Goal: Check status: Check status

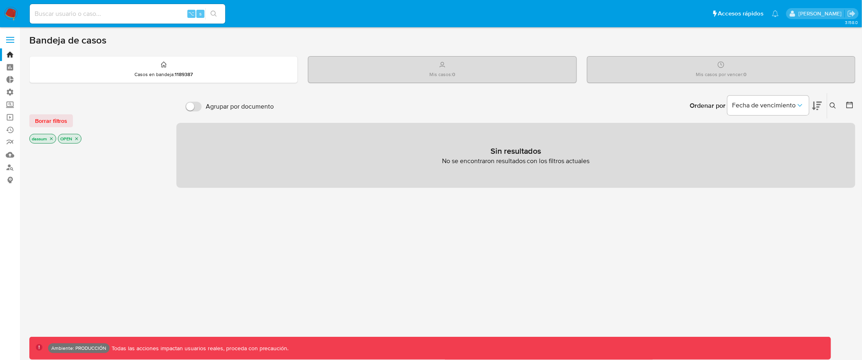
click at [124, 14] on input at bounding box center [127, 14] width 195 height 11
paste input "eGjDIOHSWWhWIMtbCCPvMiYg"
type input "eGjDIOHSWWhWIMtbCCPvMiYg"
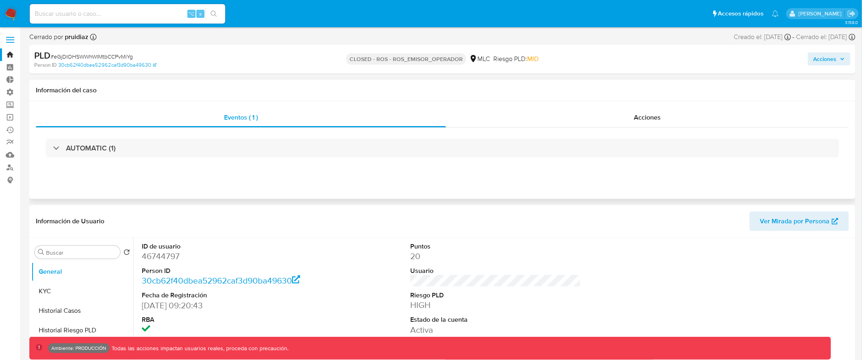
select select "10"
drag, startPoint x: 394, startPoint y: 59, endPoint x: 468, endPoint y: 59, distance: 73.7
click at [469, 59] on div "CLOSED - ROS - ROS_EMISOR_OPERADOR MLC Riesgo PLD: MID" at bounding box center [442, 59] width 270 height 19
click at [9, 39] on span at bounding box center [10, 39] width 8 height 1
click at [0, 0] on input "checkbox" at bounding box center [0, 0] width 0 height 0
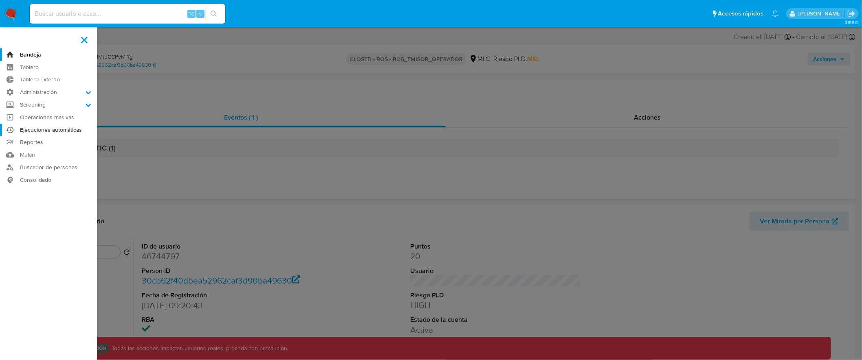
click at [47, 128] on link "Ejecuciones automáticas" at bounding box center [48, 130] width 97 height 13
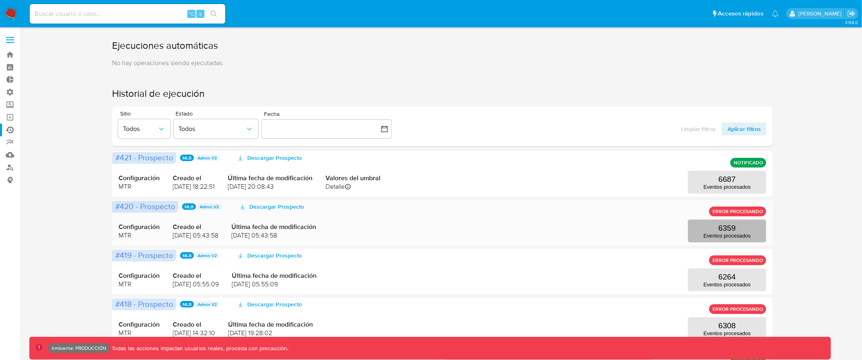
click at [731, 230] on p "6359" at bounding box center [727, 228] width 18 height 9
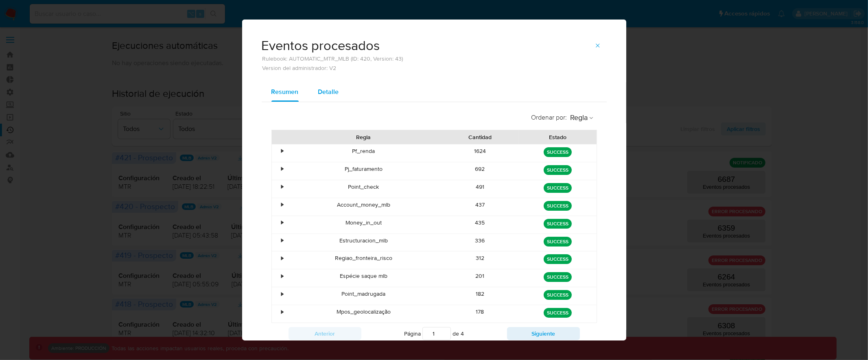
click at [333, 94] on span "Detalle" at bounding box center [328, 91] width 21 height 9
select select "10"
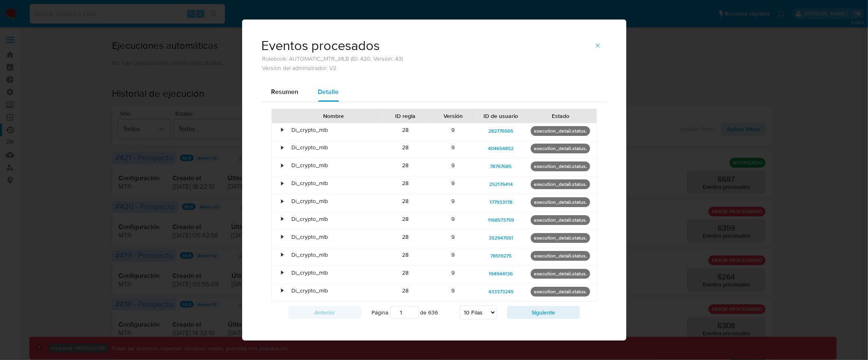
drag, startPoint x: 532, startPoint y: 132, endPoint x: 593, endPoint y: 131, distance: 61.1
click at [587, 132] on div "execution_detail.status." at bounding box center [561, 132] width 72 height 18
click at [595, 44] on icon "button" at bounding box center [598, 45] width 7 height 7
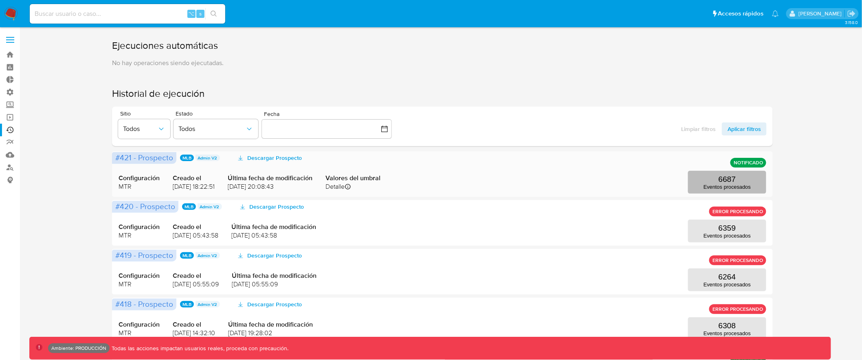
click at [723, 180] on p "6687" at bounding box center [727, 179] width 18 height 9
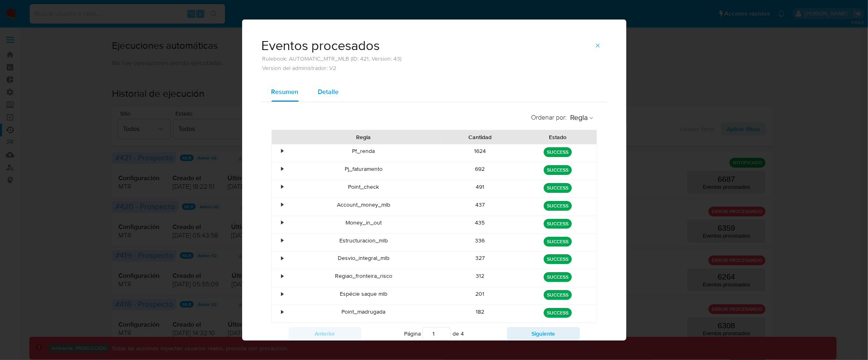
click at [331, 84] on div "Detalle" at bounding box center [328, 92] width 21 height 20
select select "10"
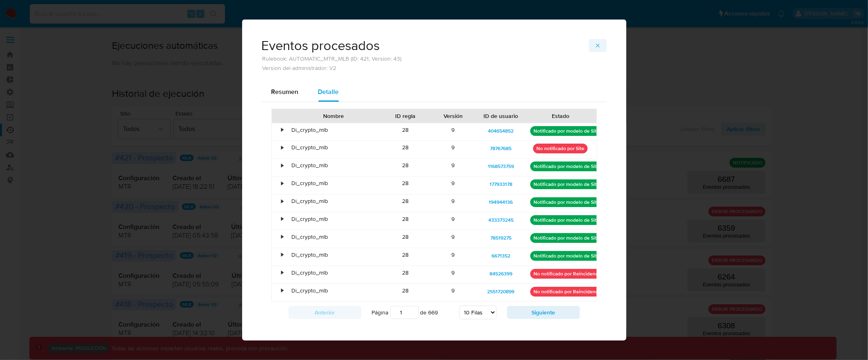
click at [595, 43] on icon "button" at bounding box center [598, 45] width 7 height 7
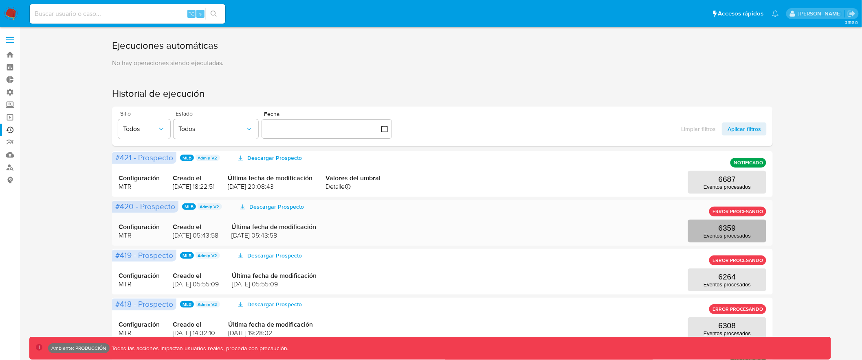
click at [733, 228] on p "6359" at bounding box center [727, 228] width 18 height 9
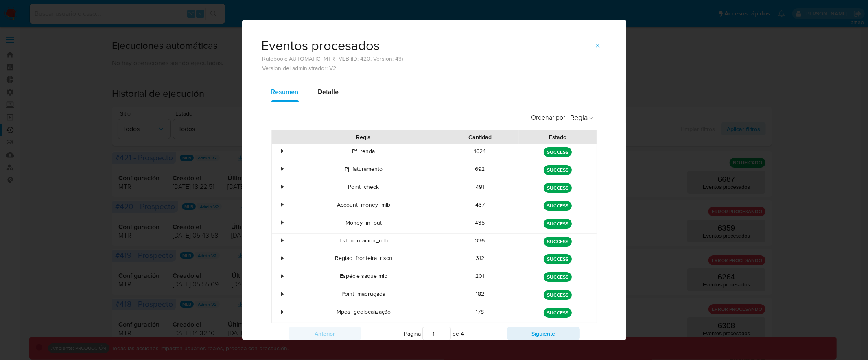
scroll to position [2, 0]
click at [322, 88] on span "Detalle" at bounding box center [328, 89] width 21 height 9
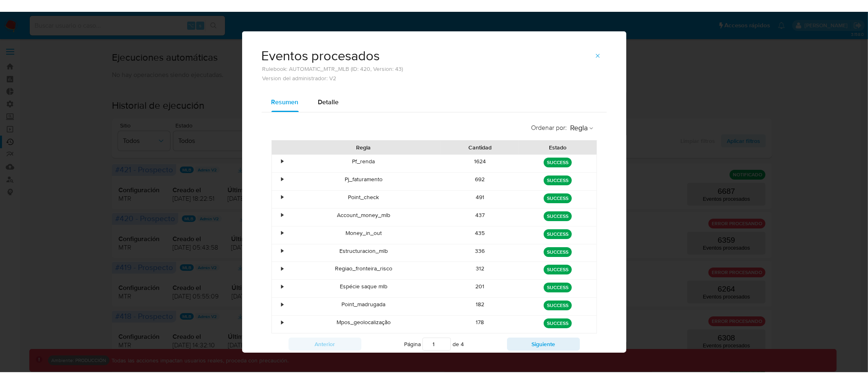
scroll to position [0, 0]
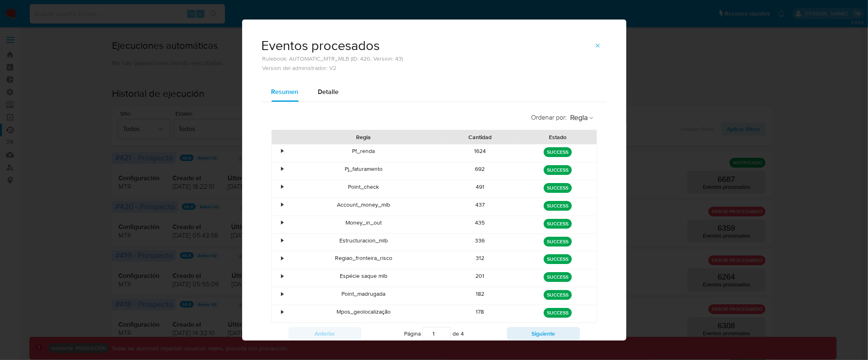
select select "10"
